Goal: Task Accomplishment & Management: Manage account settings

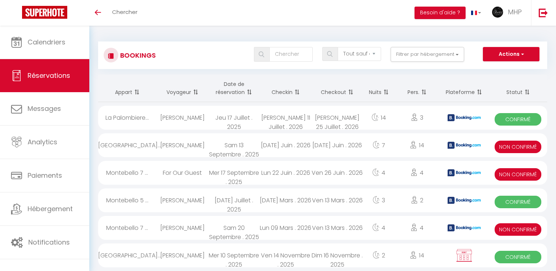
select select "not_cancelled"
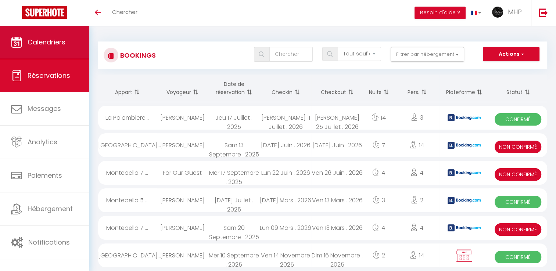
click at [28, 42] on span "Calendriers" at bounding box center [47, 41] width 38 height 9
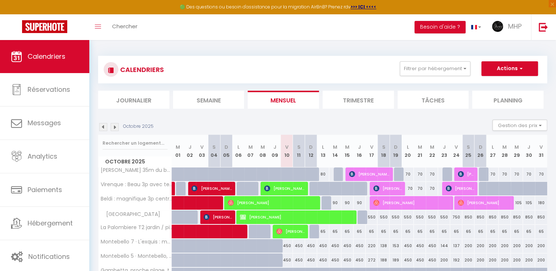
click at [117, 129] on img at bounding box center [115, 127] width 8 height 8
select select
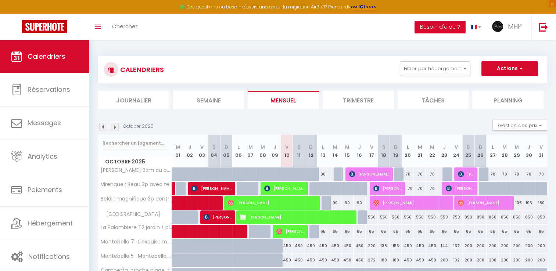
select select
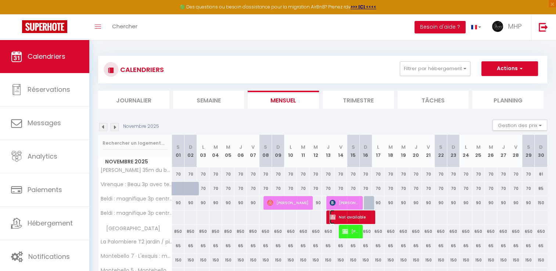
click at [342, 219] on span "Not available" at bounding box center [351, 217] width 42 height 14
select select "OK"
select select "KO"
select select "0"
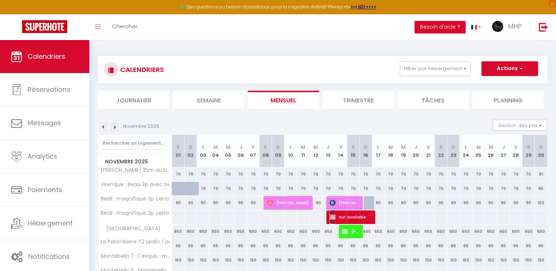
select select "1"
select select
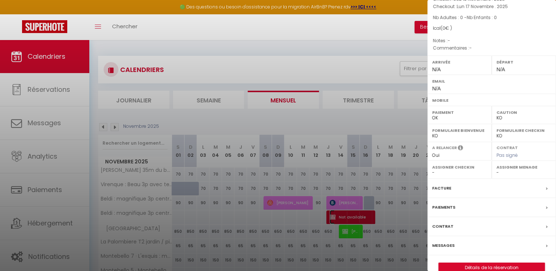
scroll to position [63, 0]
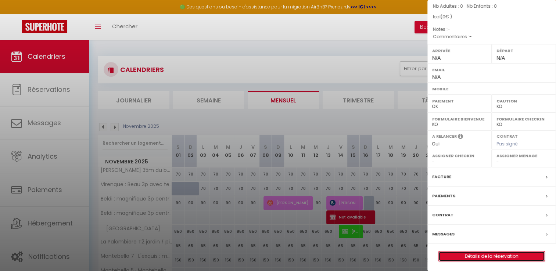
click at [496, 255] on link "Détails de la réservation" at bounding box center [492, 257] width 106 height 10
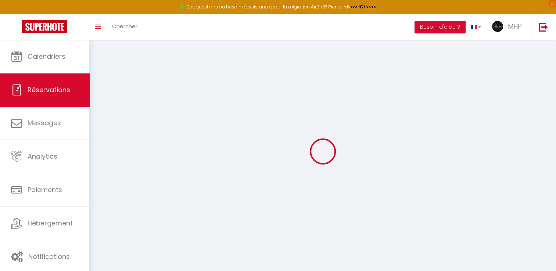
select select
checkbox input "false"
select select
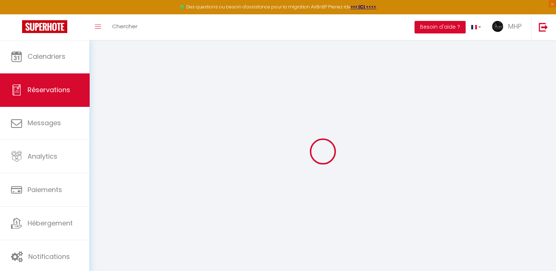
select select
checkbox input "false"
select select
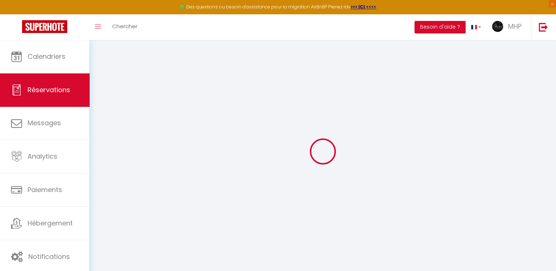
select select
checkbox input "false"
select select
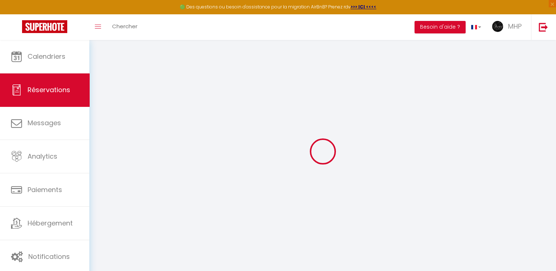
checkbox input "false"
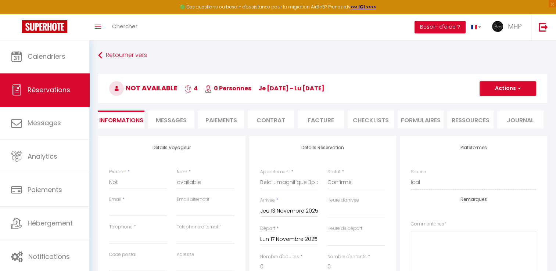
select select
checkbox input "false"
select select
click at [510, 90] on button "Actions" at bounding box center [508, 88] width 57 height 15
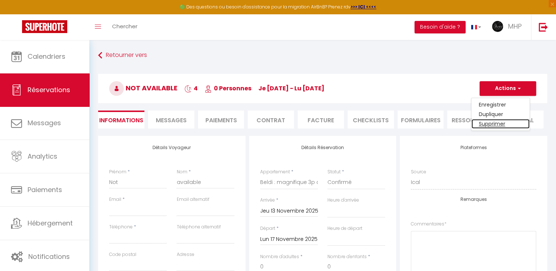
click at [498, 122] on link "Supprimer" at bounding box center [501, 124] width 58 height 10
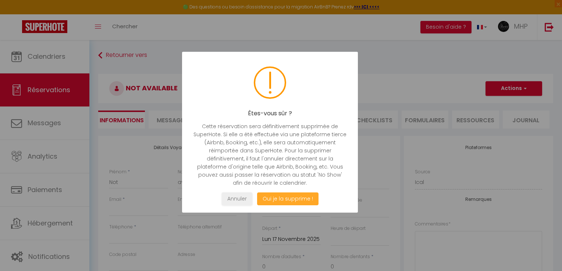
click at [293, 204] on button "Oui je la supprime !" at bounding box center [287, 199] width 61 height 13
select select "not_cancelled"
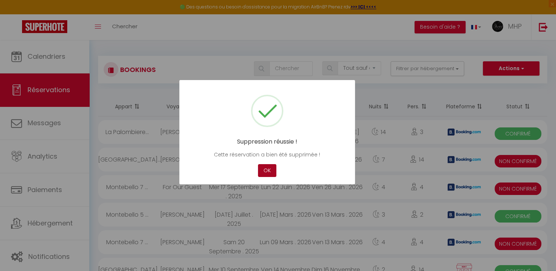
click at [269, 174] on button "OK" at bounding box center [267, 170] width 18 height 13
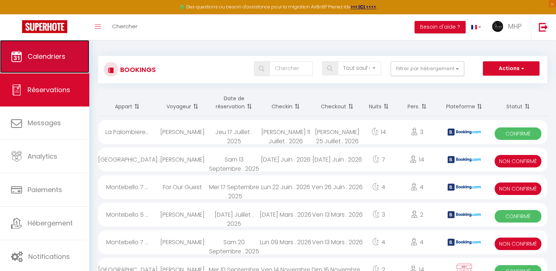
click at [62, 59] on span "Calendriers" at bounding box center [47, 56] width 38 height 9
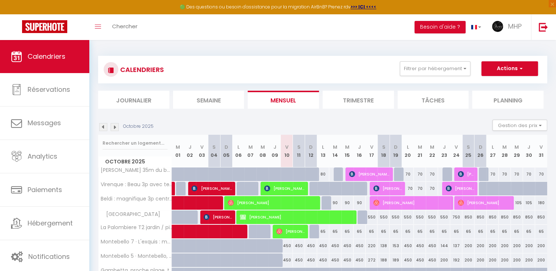
click at [113, 129] on img at bounding box center [115, 127] width 8 height 8
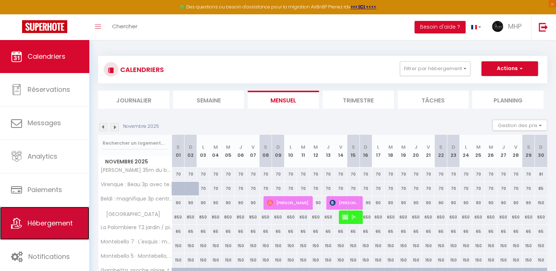
click at [56, 220] on span "Hébergement" at bounding box center [50, 223] width 45 height 9
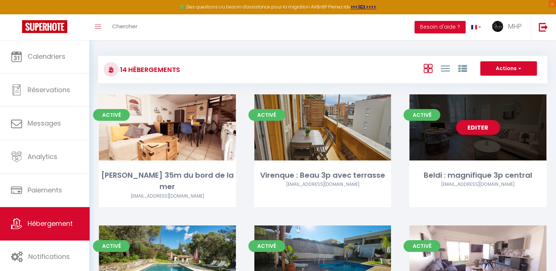
click at [444, 134] on div "Editer" at bounding box center [478, 127] width 137 height 66
select select "3"
select select "2"
select select "1"
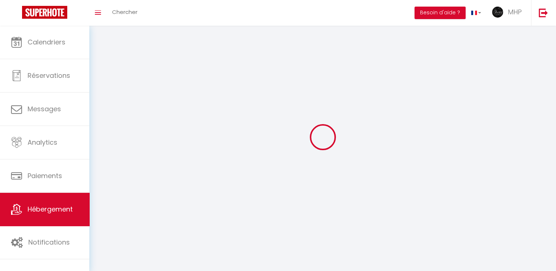
select select
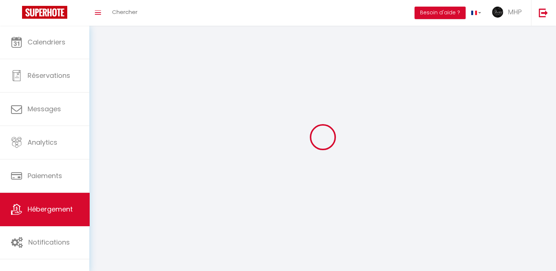
select select
checkbox input "false"
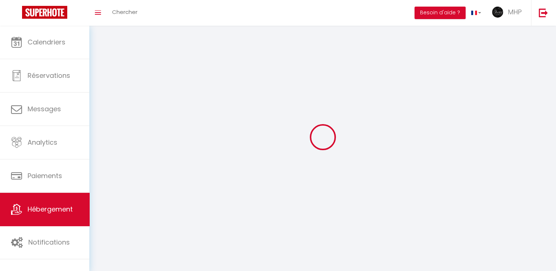
checkbox input "false"
select select
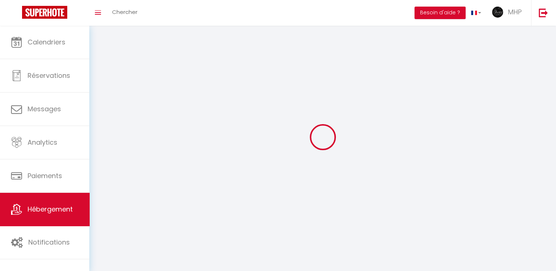
select select
checkbox input "false"
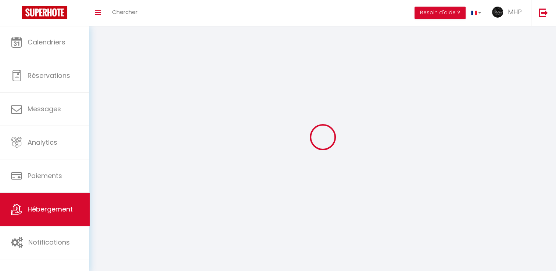
checkbox input "false"
select select
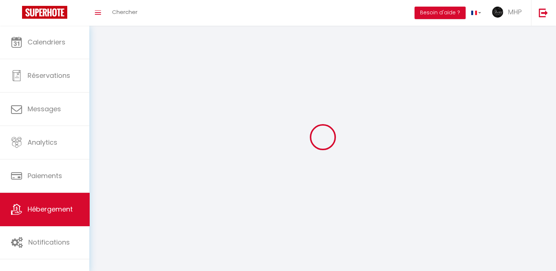
select select "28"
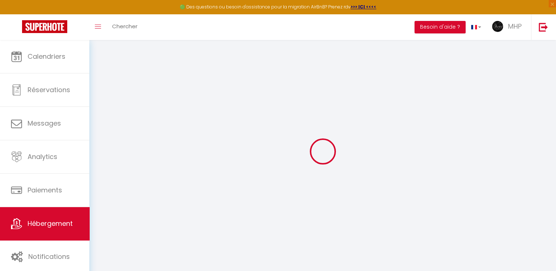
select select
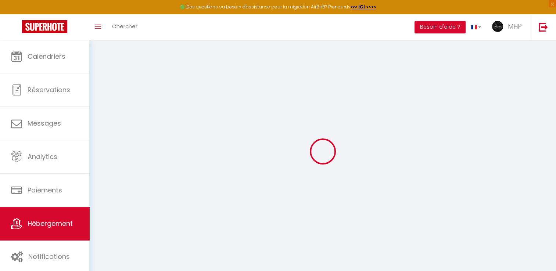
select select
checkbox input "false"
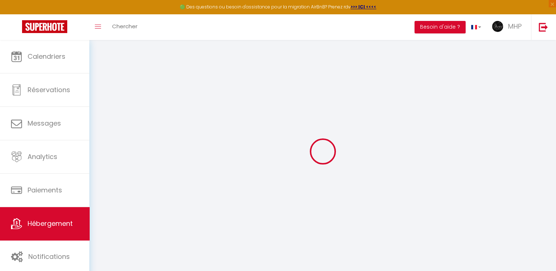
select select
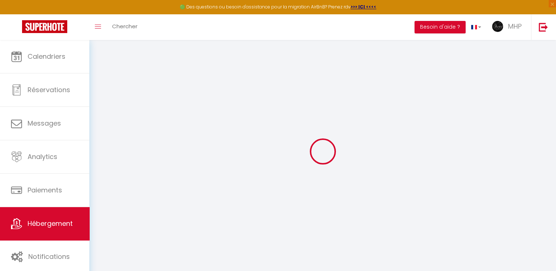
select select
checkbox input "false"
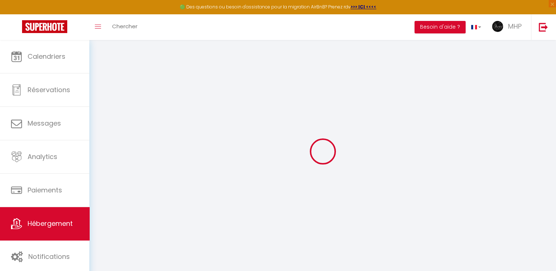
checkbox input "false"
select select
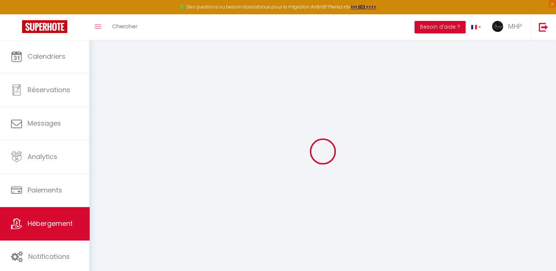
select select
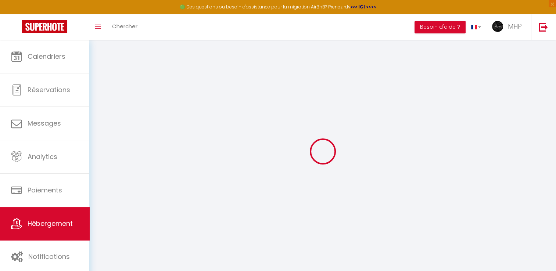
checkbox input "false"
select select
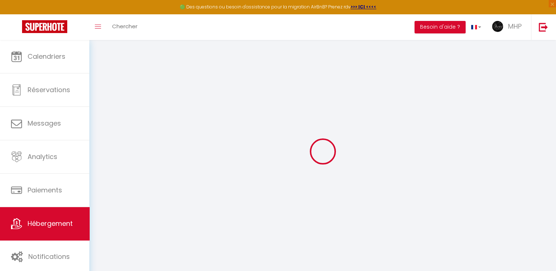
select select
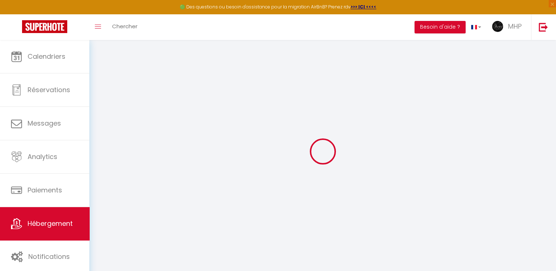
select select
checkbox input "false"
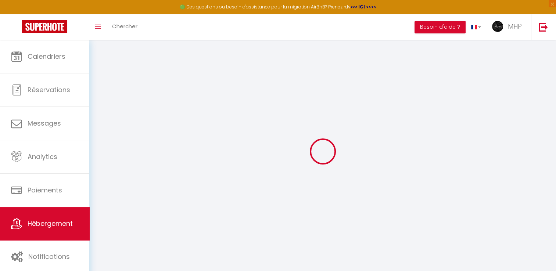
checkbox input "false"
select select
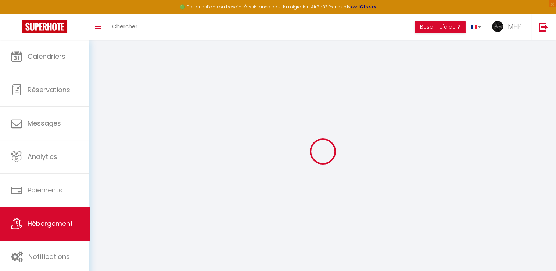
select select
checkbox input "false"
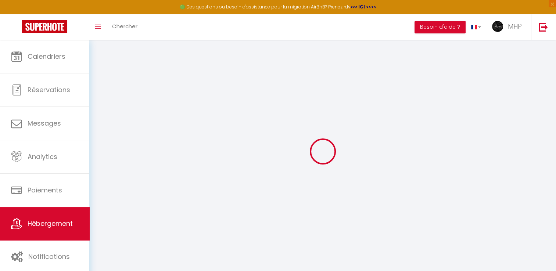
checkbox input "false"
select select
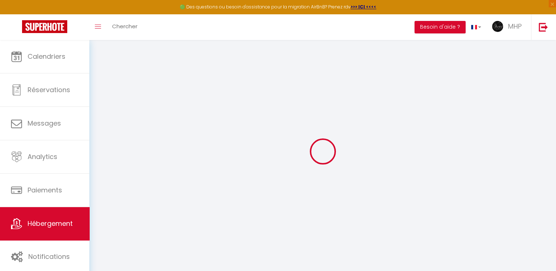
type input "Beldi : magnifique 3p central"
type input "Adrien"
type input "verrier"
select select "2"
type input "150"
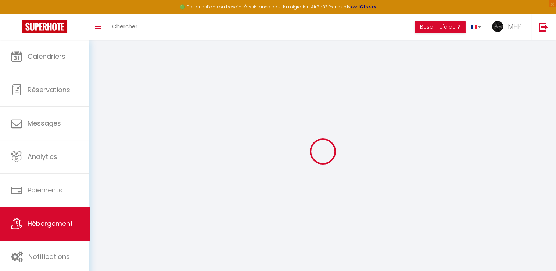
type input "90"
type input "05"
type input "0100"
type input "800"
select select
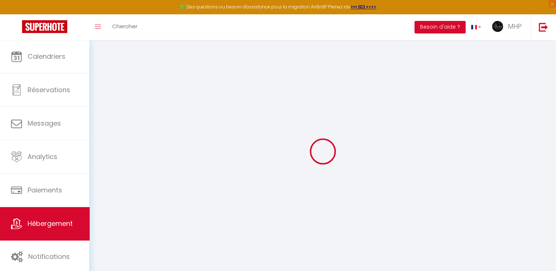
select select
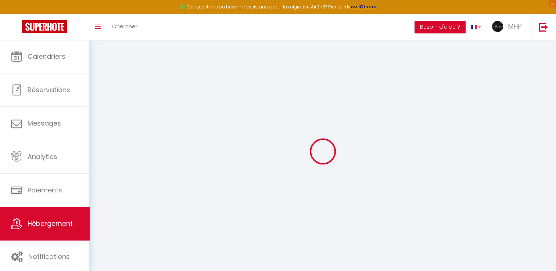
type input "16 rue gioffredo"
type input "06000"
type input "Nice"
type input "[EMAIL_ADDRESS][DOMAIN_NAME]"
select select "13859"
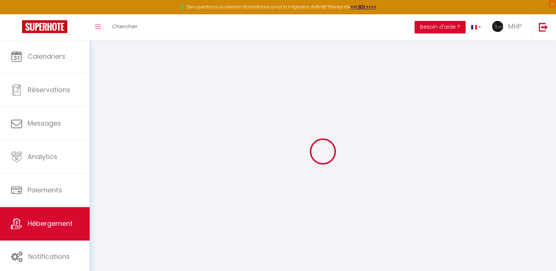
checkbox input "false"
checkbox input "true"
checkbox input "false"
radio input "true"
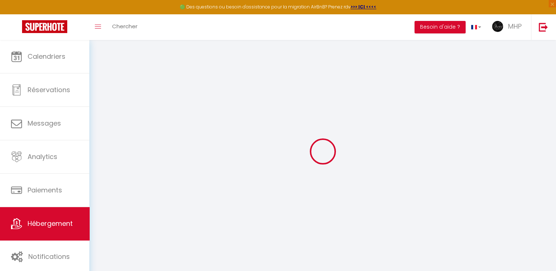
type input "90"
type input "0"
select select
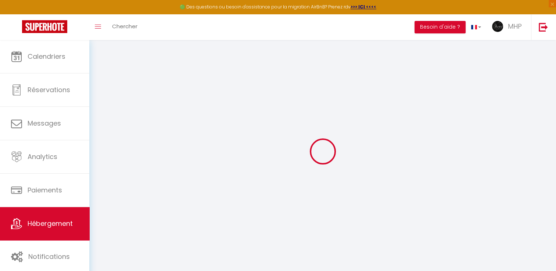
select select
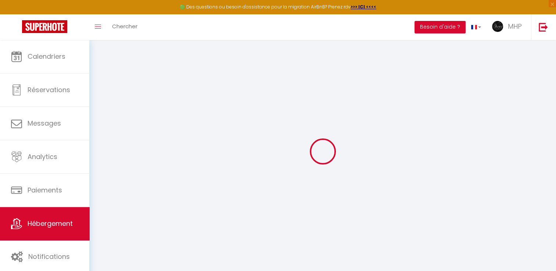
checkbox input "false"
checkbox input "true"
checkbox input "false"
select select
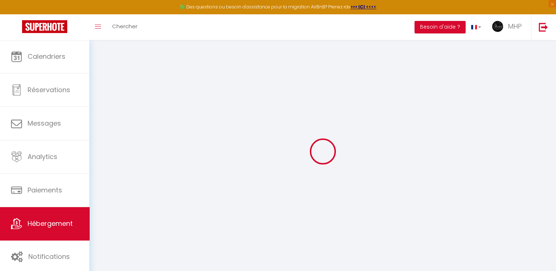
select select
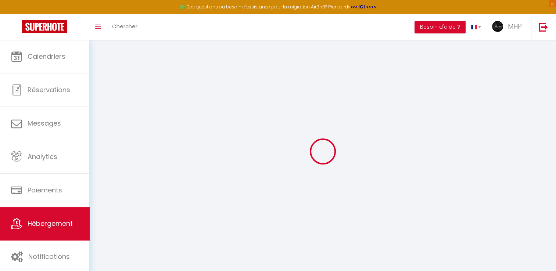
checkbox input "false"
checkbox input "true"
checkbox input "false"
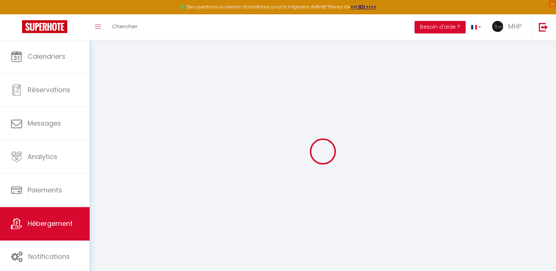
checkbox input "false"
checkbox input "true"
checkbox input "false"
select select "16:00"
select select "21:00"
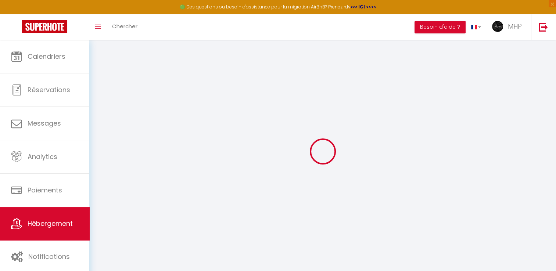
select select "10:30"
select select "30"
select select "120"
select select "08:00"
select select "40441"
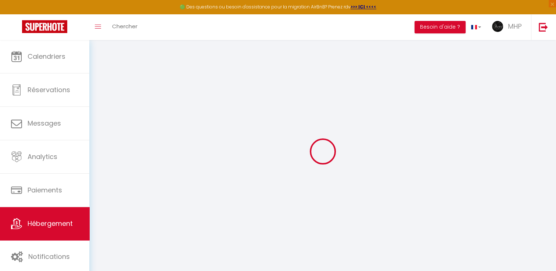
select select "42570"
checkbox input "false"
checkbox input "true"
checkbox input "false"
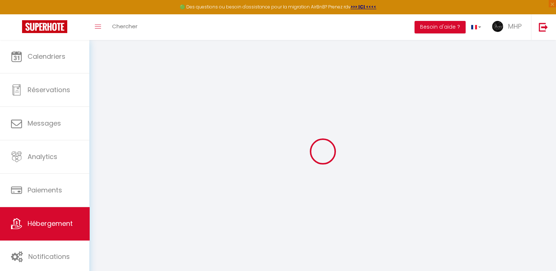
checkbox input "false"
checkbox input "true"
checkbox input "false"
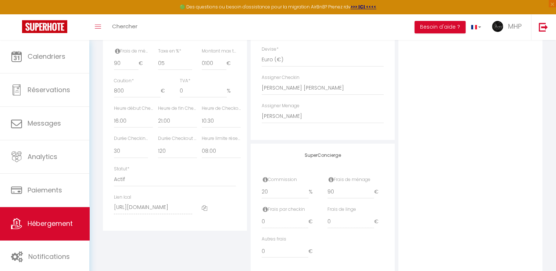
scroll to position [371, 0]
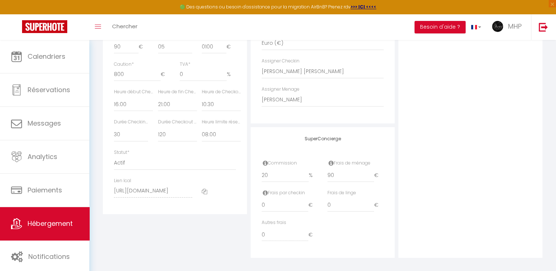
click at [202, 194] on icon at bounding box center [205, 192] width 6 height 6
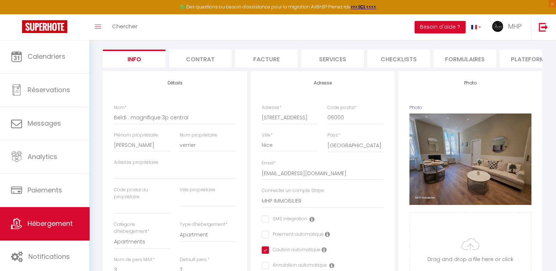
scroll to position [22, 0]
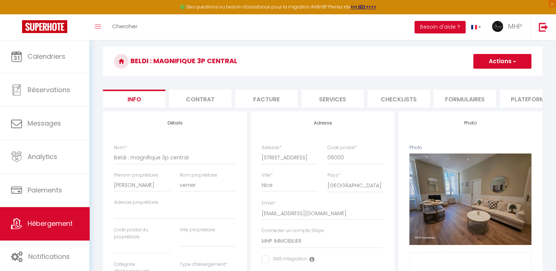
click at [518, 94] on li "Plateformes" at bounding box center [531, 99] width 62 height 18
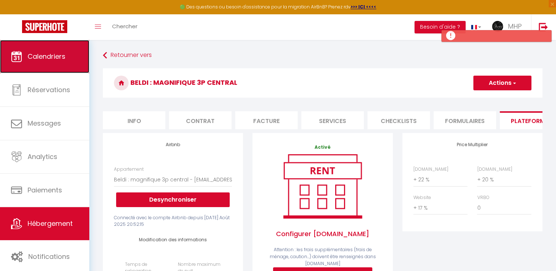
click at [46, 58] on span "Calendriers" at bounding box center [47, 56] width 38 height 9
